Goal: Task Accomplishment & Management: Manage account settings

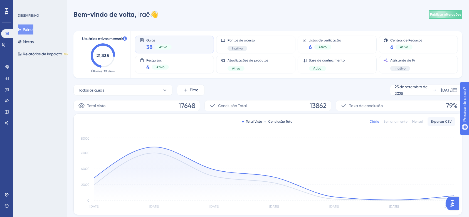
click at [45, 92] on div "DESEMPENHO Painel Metas Relatórios de Impacto BETA" at bounding box center [39, 108] width 53 height 217
click at [9, 205] on button at bounding box center [6, 206] width 4 height 9
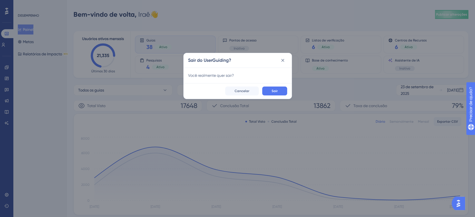
click at [53, 97] on div "Sair do UserGuiding? Você realmente quer sair? Sair Cancelar" at bounding box center [237, 108] width 475 height 217
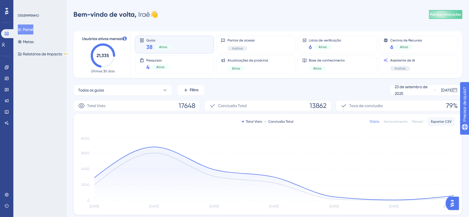
click at [170, 46] on div "Ativo" at bounding box center [163, 47] width 17 height 5
click at [157, 44] on div "38 Ativo" at bounding box center [158, 47] width 25 height 8
click at [147, 46] on font "38" at bounding box center [149, 47] width 6 height 7
click at [146, 42] on div "Guias 38 Ativo" at bounding box center [175, 44] width 70 height 13
click at [30, 41] on font "Metas" at bounding box center [28, 42] width 11 height 4
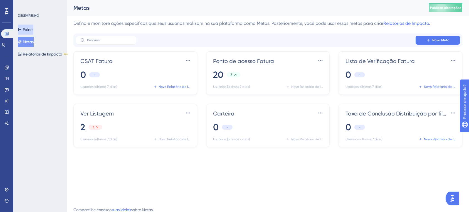
click at [33, 28] on font "Painel" at bounding box center [28, 29] width 11 height 4
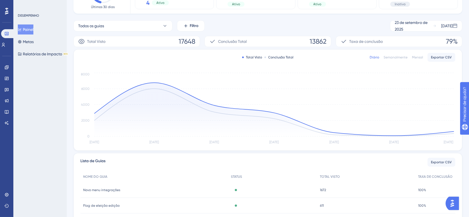
scroll to position [37, 0]
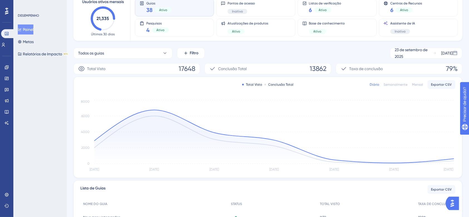
click at [5, 9] on icon at bounding box center [6, 11] width 3 height 7
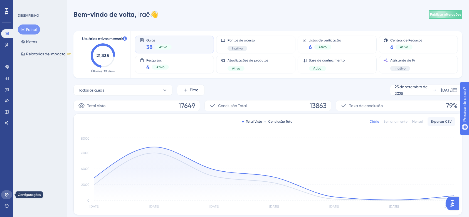
click at [8, 192] on link at bounding box center [6, 194] width 11 height 9
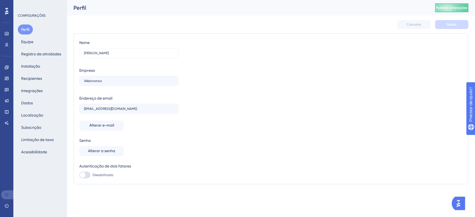
click at [8, 191] on link at bounding box center [7, 194] width 13 height 9
click at [8, 34] on icon at bounding box center [6, 33] width 4 height 4
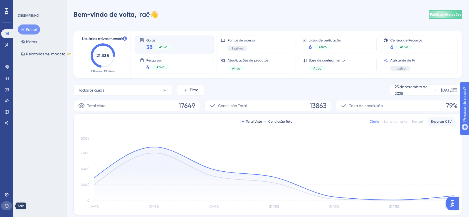
click at [8, 206] on icon at bounding box center [6, 206] width 4 height 4
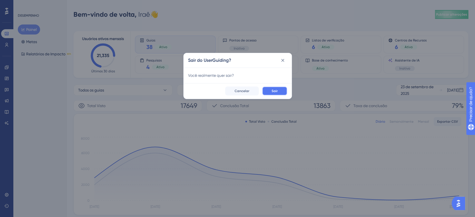
click at [277, 89] on font "Sair" at bounding box center [275, 91] width 6 height 4
